Goal: Task Accomplishment & Management: Manage account settings

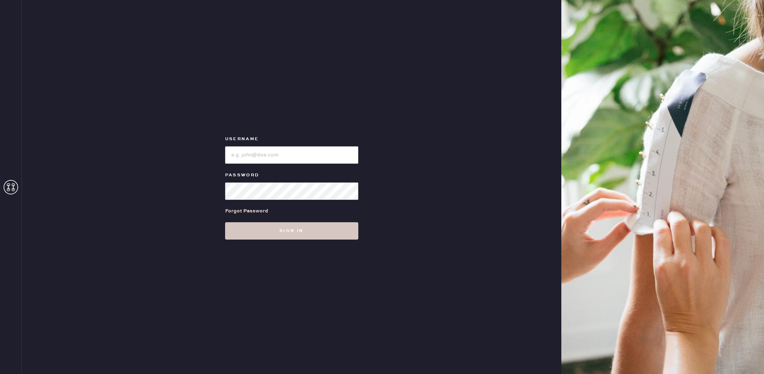
click at [202, 164] on div "Username Password Forgot Password Sign in" at bounding box center [291, 187] width 539 height 374
click at [272, 154] on input "loginName" at bounding box center [291, 155] width 133 height 17
type input "reformationbeverlyhills"
click at [225, 222] on button "Sign in" at bounding box center [291, 230] width 133 height 17
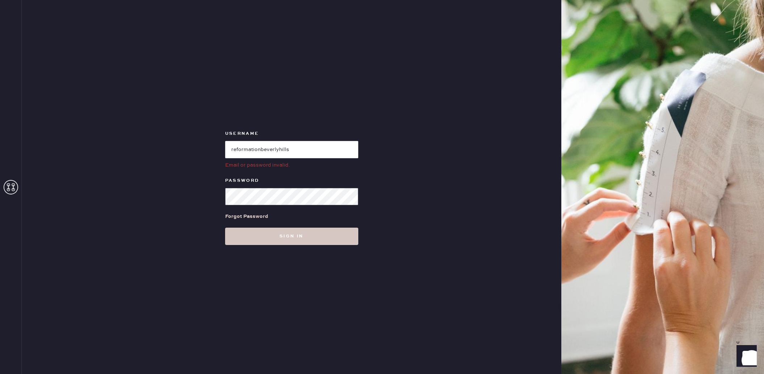
click at [148, 185] on div "Username Email or password invalid. Password Forgot Password Sign in" at bounding box center [291, 187] width 539 height 374
click at [225, 228] on button "Sign in" at bounding box center [291, 236] width 133 height 17
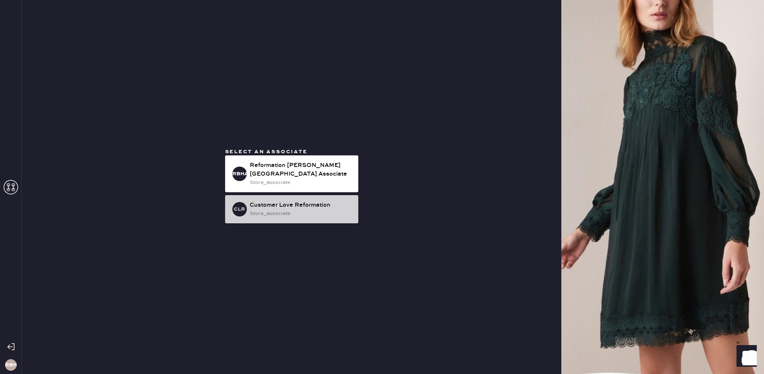
click at [275, 210] on div "store_associate" at bounding box center [301, 214] width 103 height 8
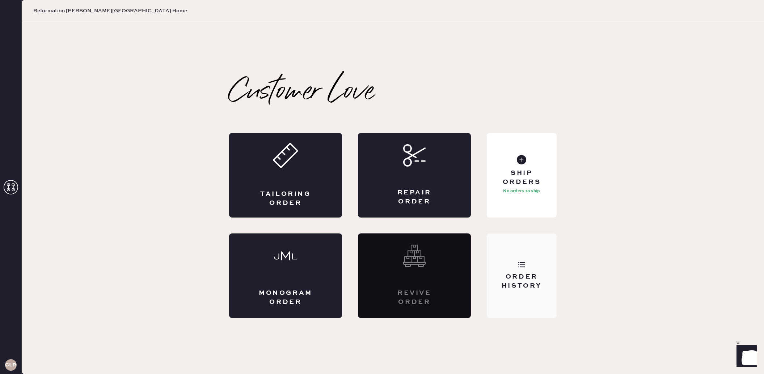
click at [516, 271] on div "Order History" at bounding box center [522, 276] width 70 height 85
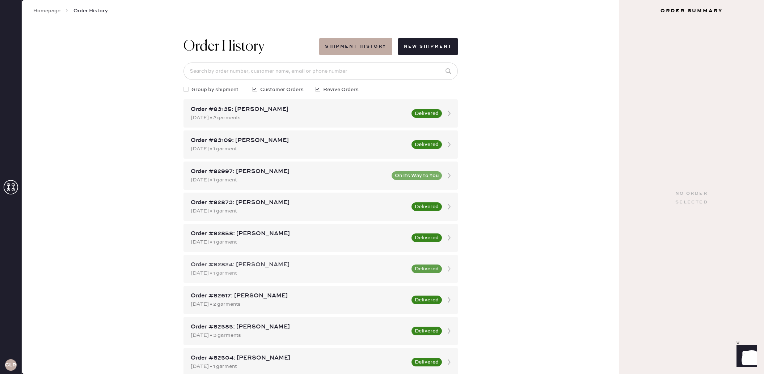
click at [336, 272] on div "[DATE] • 1 garment" at bounding box center [299, 273] width 216 height 8
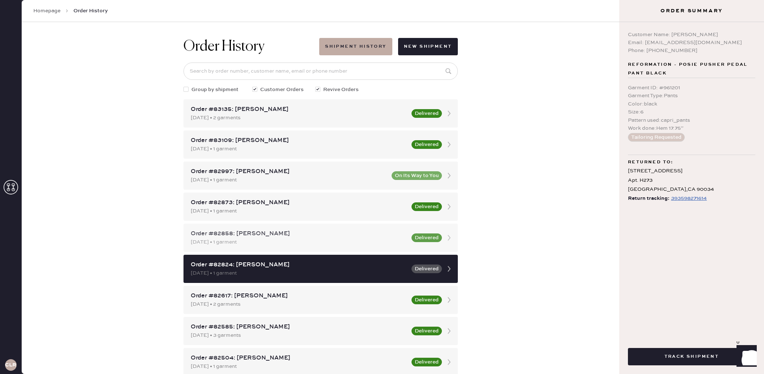
click at [275, 236] on div "Order #82858: [PERSON_NAME]" at bounding box center [299, 234] width 216 height 9
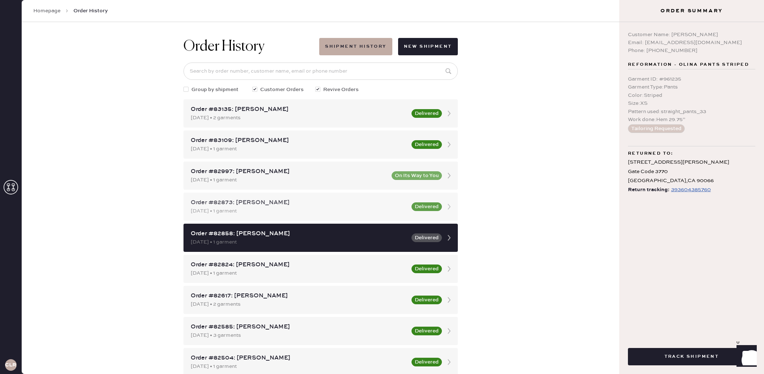
click at [274, 209] on div "[DATE] • 1 garment" at bounding box center [299, 211] width 216 height 8
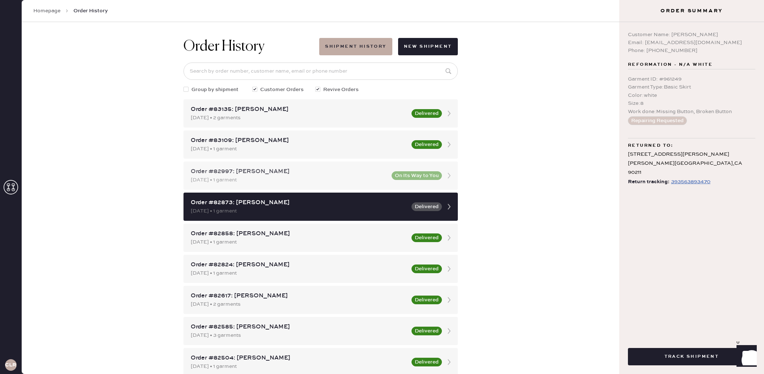
click at [276, 176] on div "Order #82997: [PERSON_NAME]" at bounding box center [289, 171] width 196 height 9
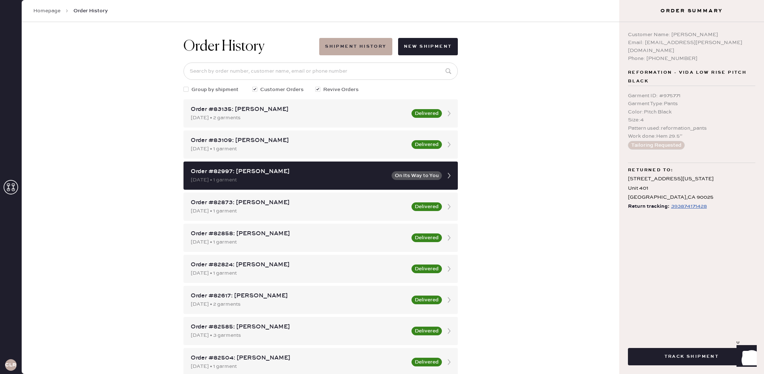
click at [93, 144] on div "Order History Shipment History New Shipment Group by shipment Customer Orders R…" at bounding box center [320, 198] width 597 height 352
click at [561, 225] on div "Order History Shipment History New Shipment Group by shipment Customer Orders R…" at bounding box center [320, 198] width 597 height 352
